Goal: Information Seeking & Learning: Learn about a topic

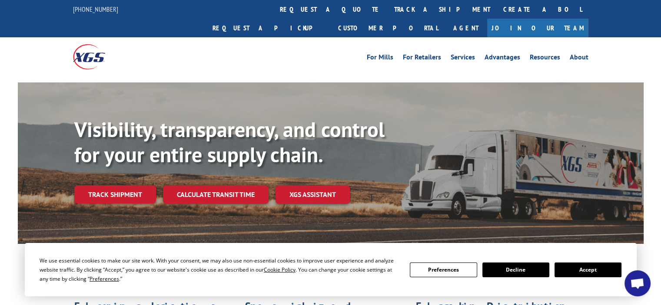
click at [566, 19] on link "Join Our Team" at bounding box center [537, 28] width 101 height 19
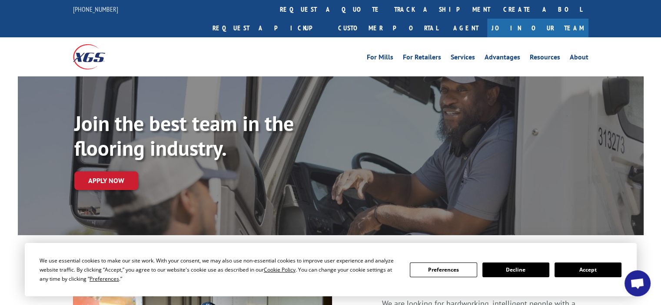
click at [590, 269] on button "Accept" at bounding box center [587, 270] width 67 height 15
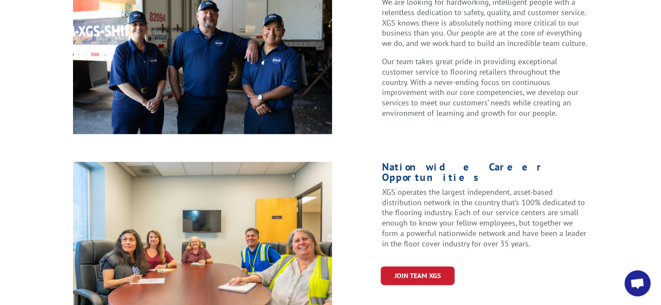
scroll to position [348, 0]
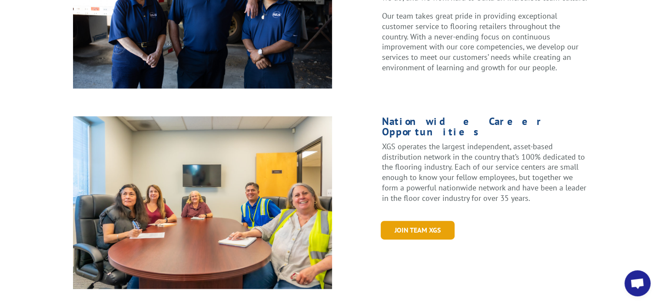
click at [422, 221] on link "Join Team XGS" at bounding box center [418, 230] width 74 height 19
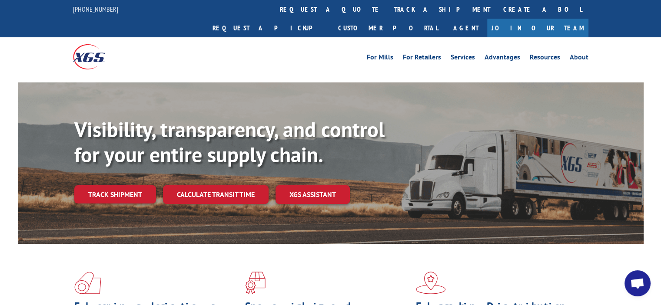
drag, startPoint x: 649, startPoint y: 104, endPoint x: 638, endPoint y: 104, distance: 10.9
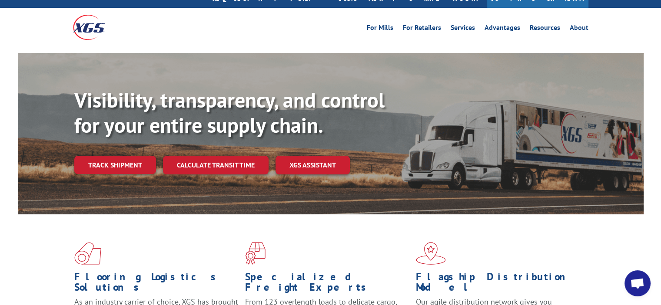
scroll to position [43, 0]
